Goal: Task Accomplishment & Management: Manage account settings

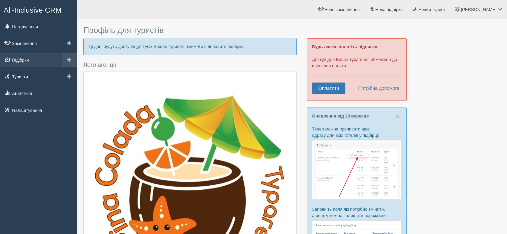
click at [27, 60] on link "Підбірки" at bounding box center [38, 60] width 77 height 15
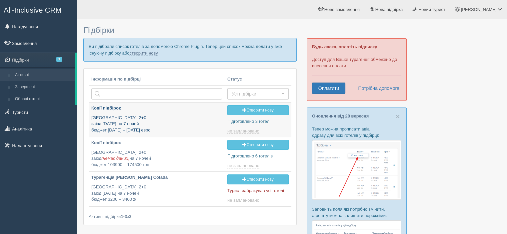
type input "2025-10-01 16:55"
type input "2025-10-01 12:05"
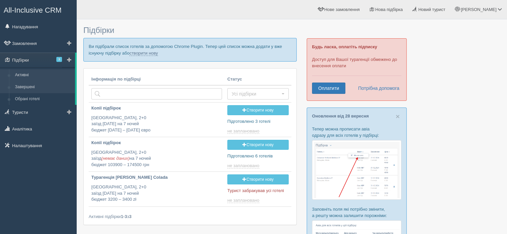
click at [22, 89] on link "Завершені" at bounding box center [43, 87] width 63 height 12
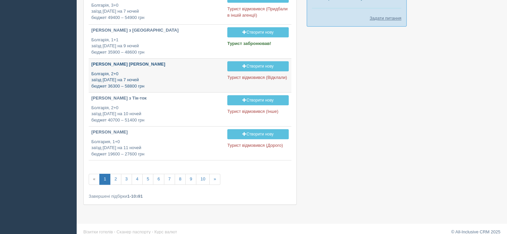
scroll to position [289, 0]
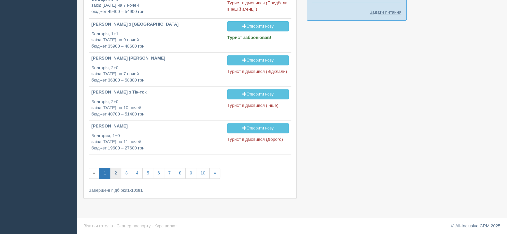
click at [112, 172] on link "2" at bounding box center [115, 173] width 11 height 11
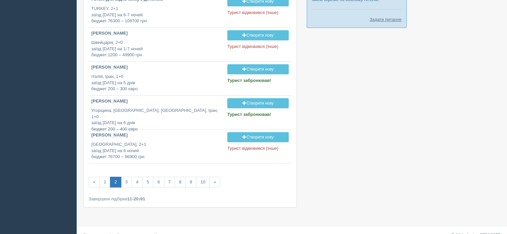
scroll to position [290, 0]
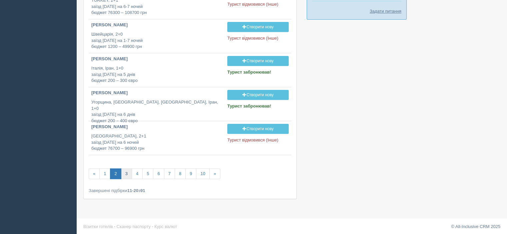
click at [127, 173] on link "3" at bounding box center [126, 174] width 11 height 11
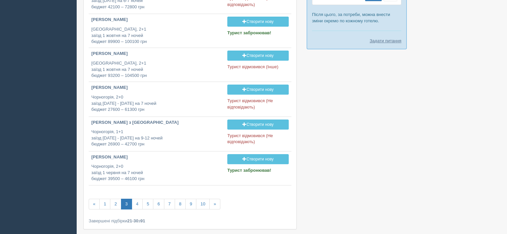
scroll to position [272, 0]
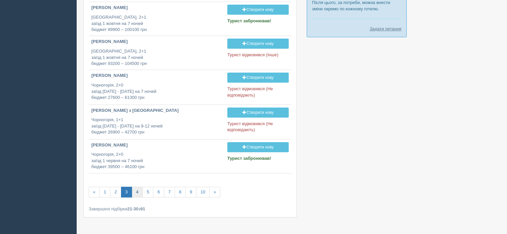
click at [138, 190] on link "4" at bounding box center [137, 192] width 11 height 11
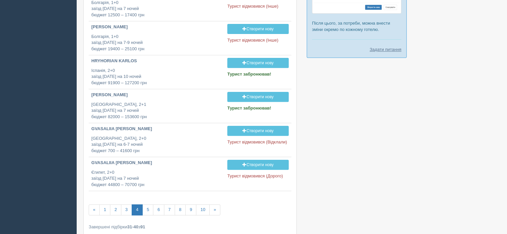
scroll to position [254, 0]
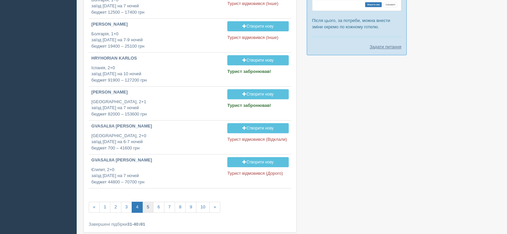
click at [146, 206] on link "5" at bounding box center [147, 207] width 11 height 11
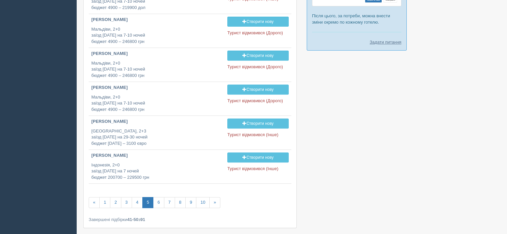
scroll to position [288, 0]
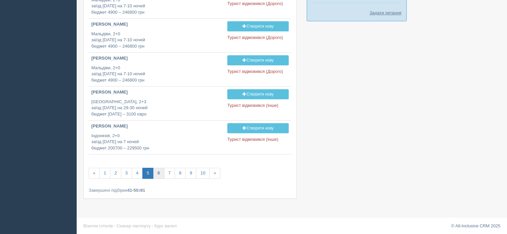
click at [155, 173] on link "6" at bounding box center [158, 173] width 11 height 11
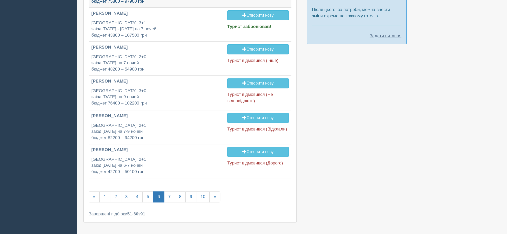
scroll to position [283, 0]
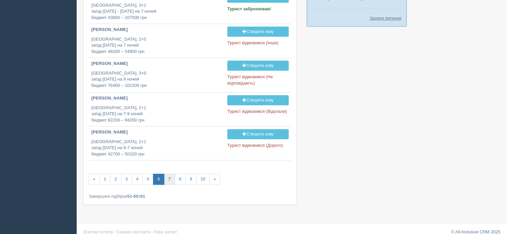
click at [168, 180] on link "7" at bounding box center [169, 179] width 11 height 11
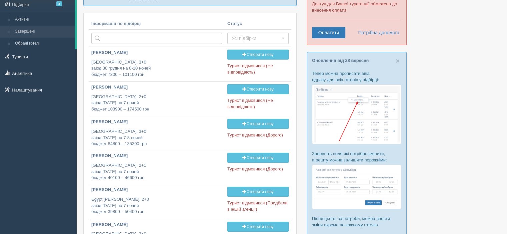
scroll to position [57, 0]
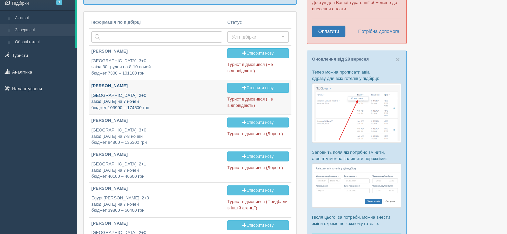
click at [141, 102] on p "UAE, 2+0 заїзд 19 січня на 7 ночей бюджет 103900 – 174500 грн" at bounding box center [156, 102] width 131 height 19
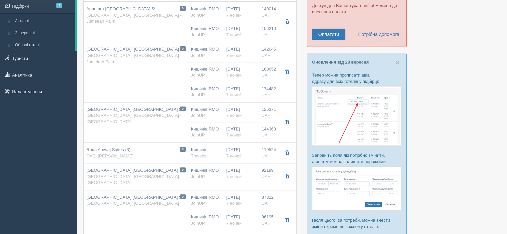
scroll to position [54, 0]
